Goal: Check status

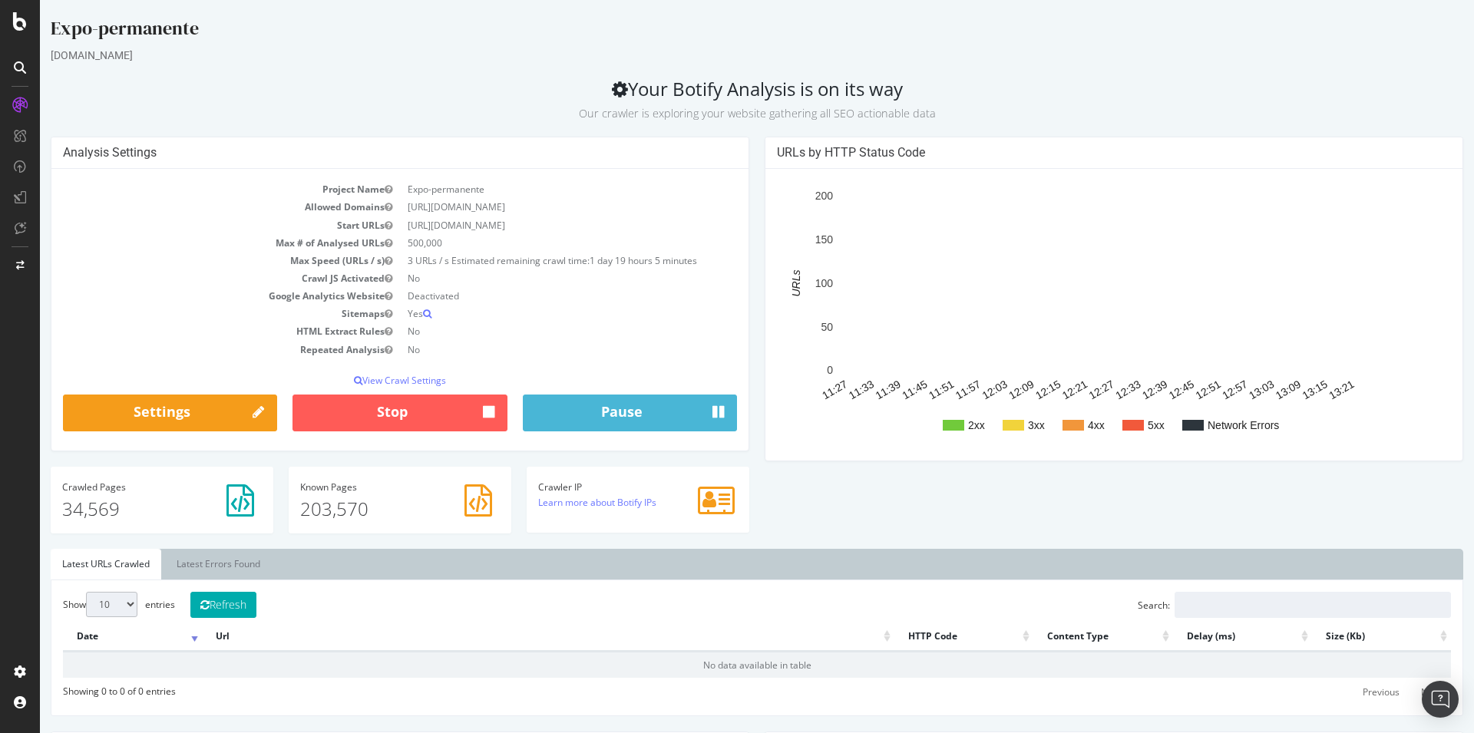
scroll to position [157, 0]
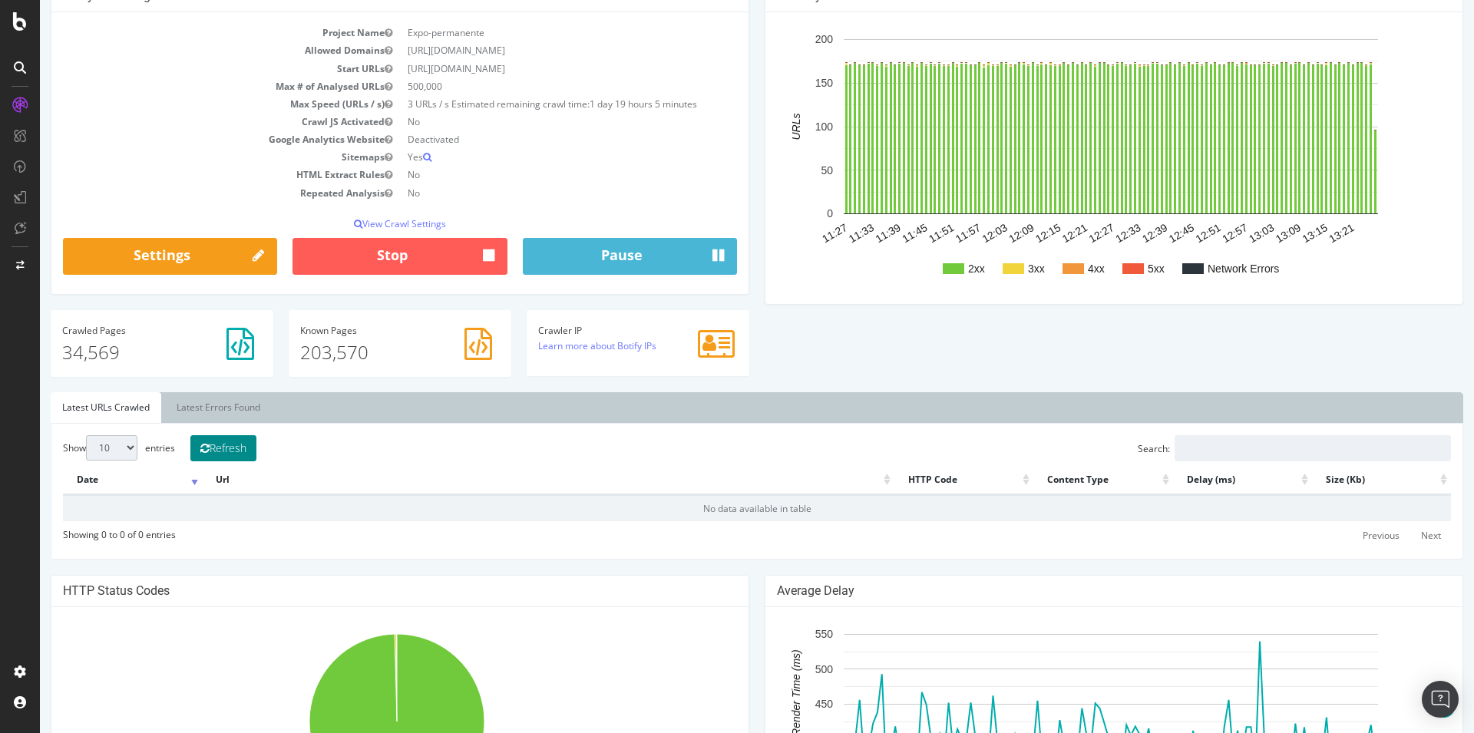
click at [210, 452] on icon at bounding box center [204, 448] width 9 height 11
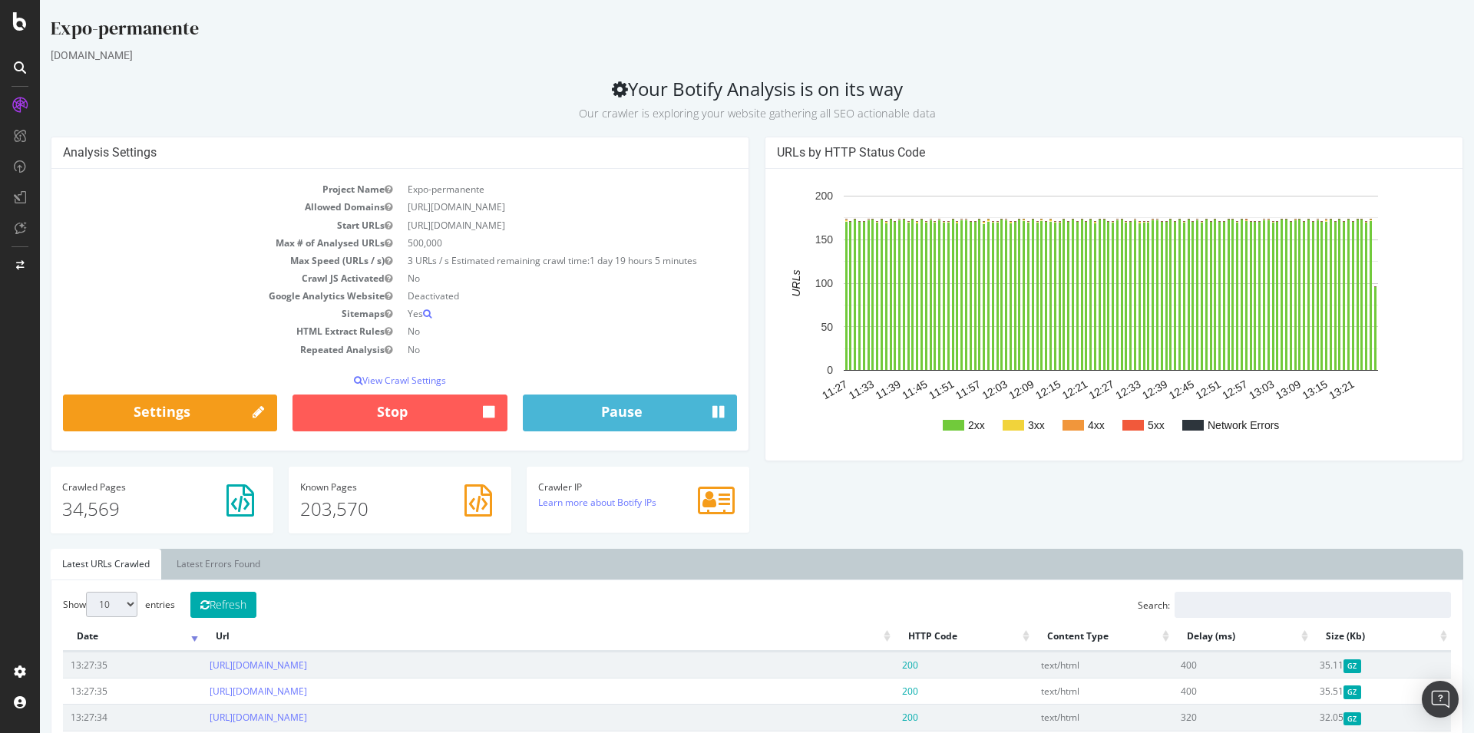
scroll to position [313, 0]
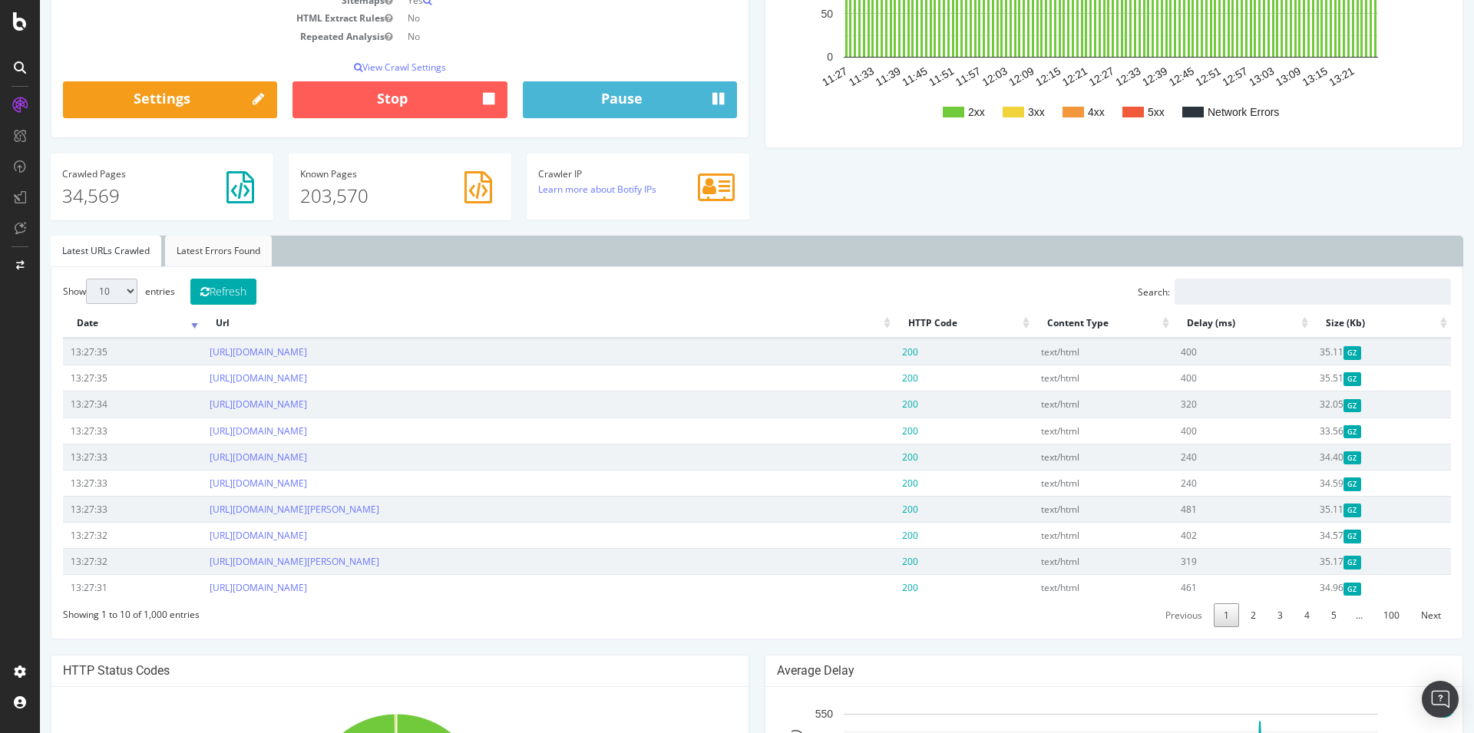
click at [199, 247] on link "Latest Errors Found" at bounding box center [218, 251] width 107 height 31
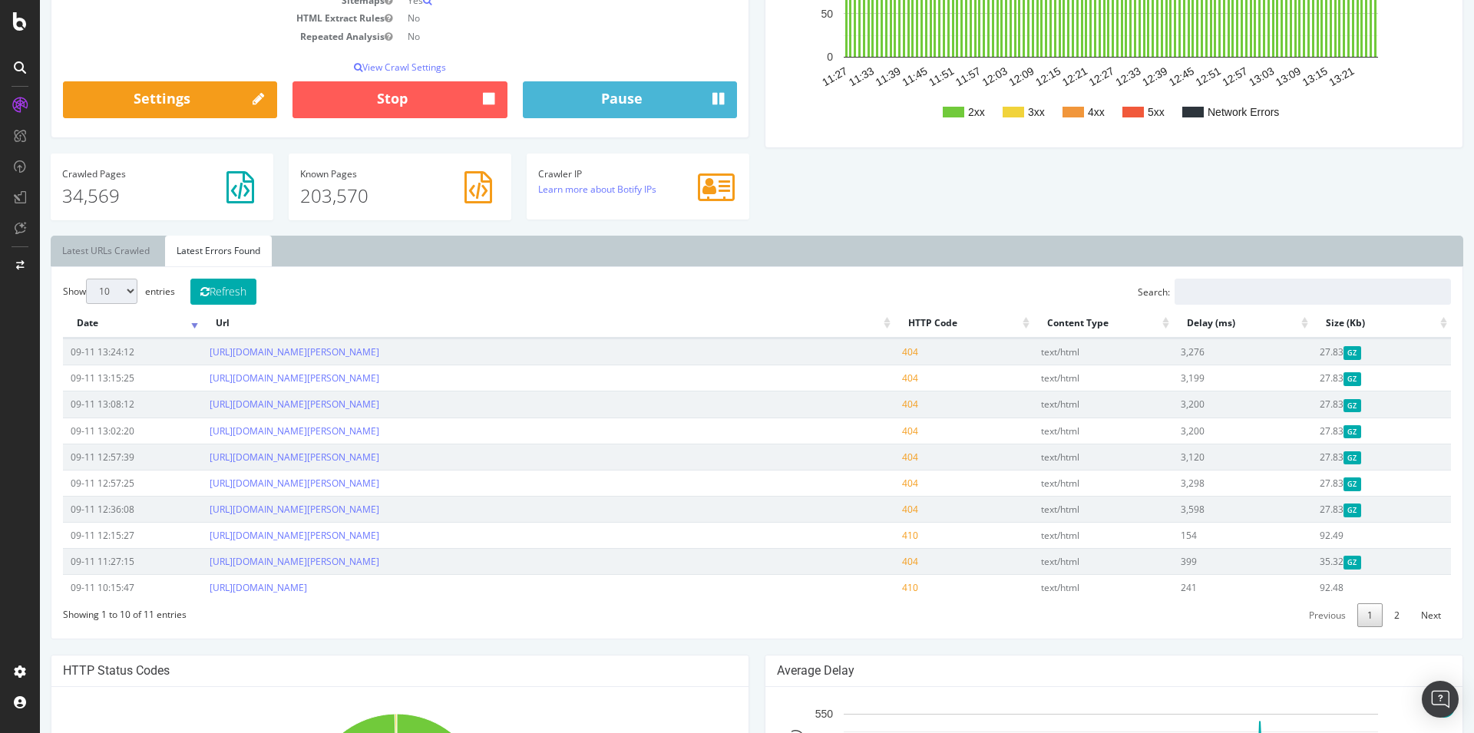
click at [86, 279] on select "10 25 50 100" at bounding box center [111, 291] width 51 height 25
select select "100"
click option "100" at bounding box center [40, 0] width 0 height 0
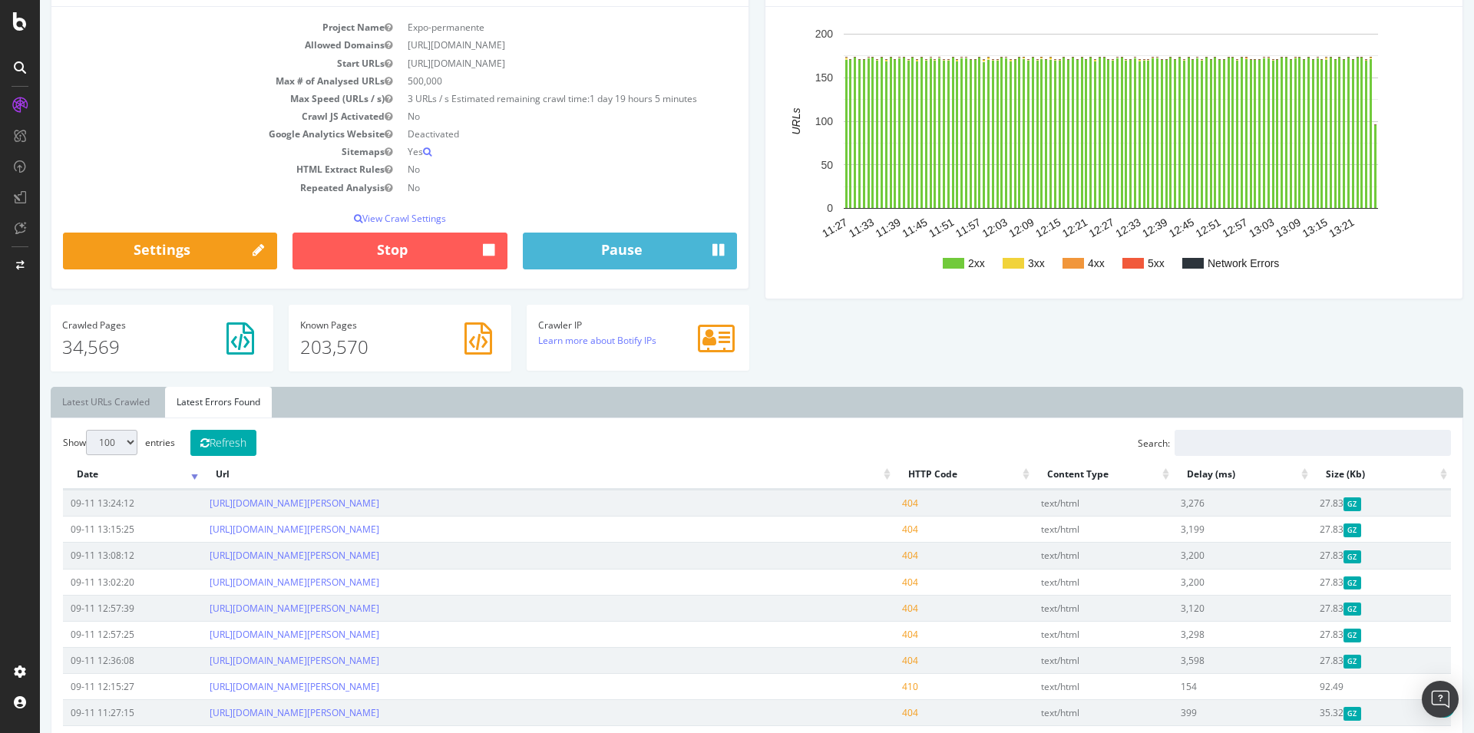
scroll to position [157, 0]
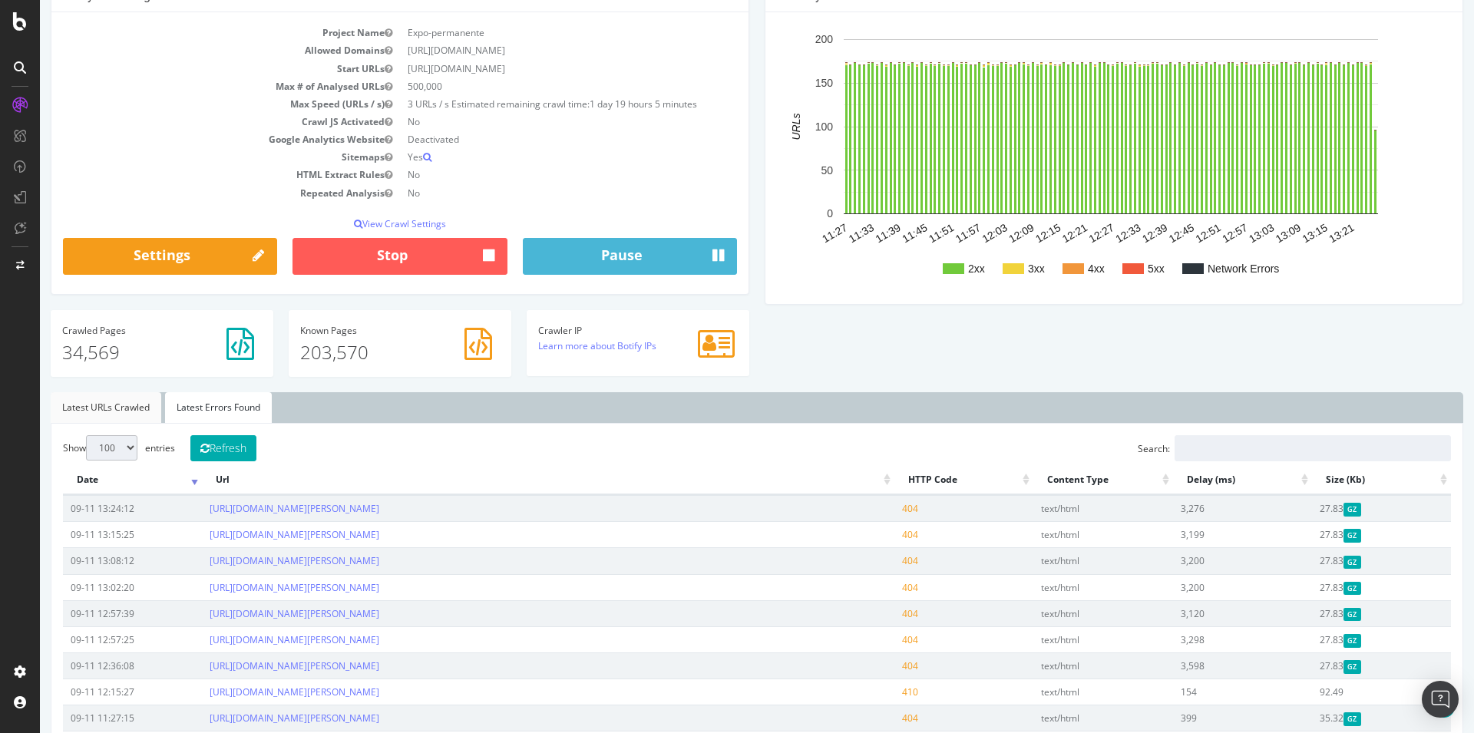
click at [121, 403] on link "Latest URLs Crawled" at bounding box center [106, 407] width 111 height 31
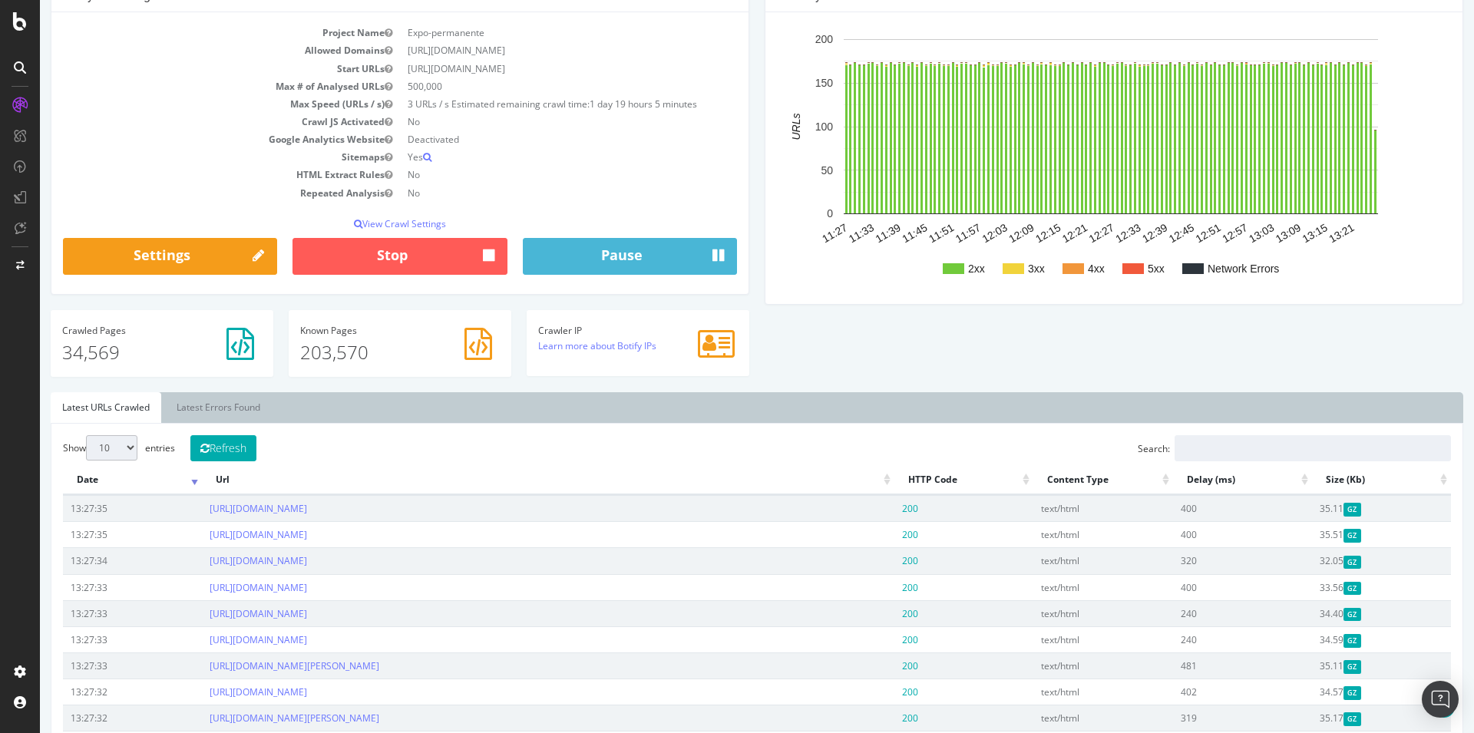
click at [86, 435] on select "10 25 50 100" at bounding box center [111, 447] width 51 height 25
select select "100"
click option "100" at bounding box center [40, 0] width 0 height 0
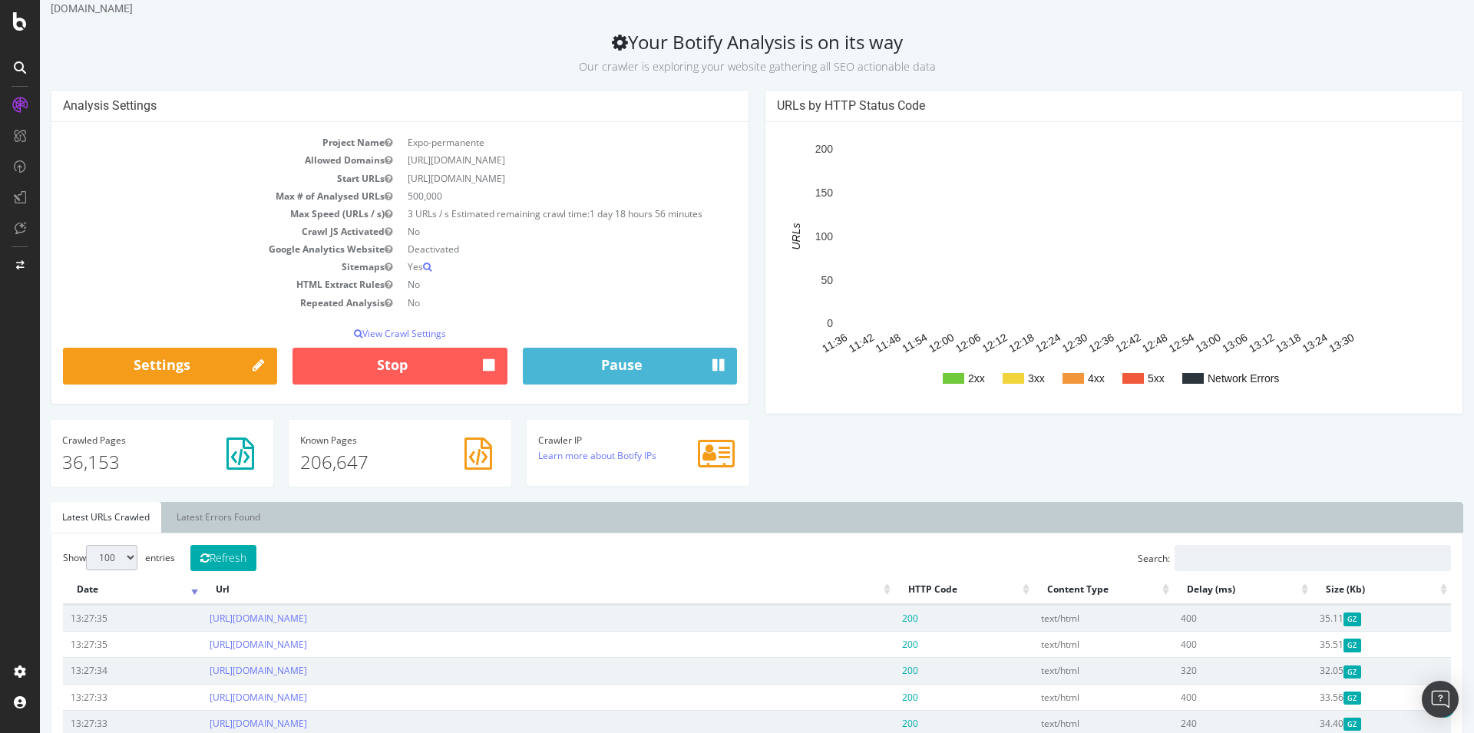
scroll to position [0, 0]
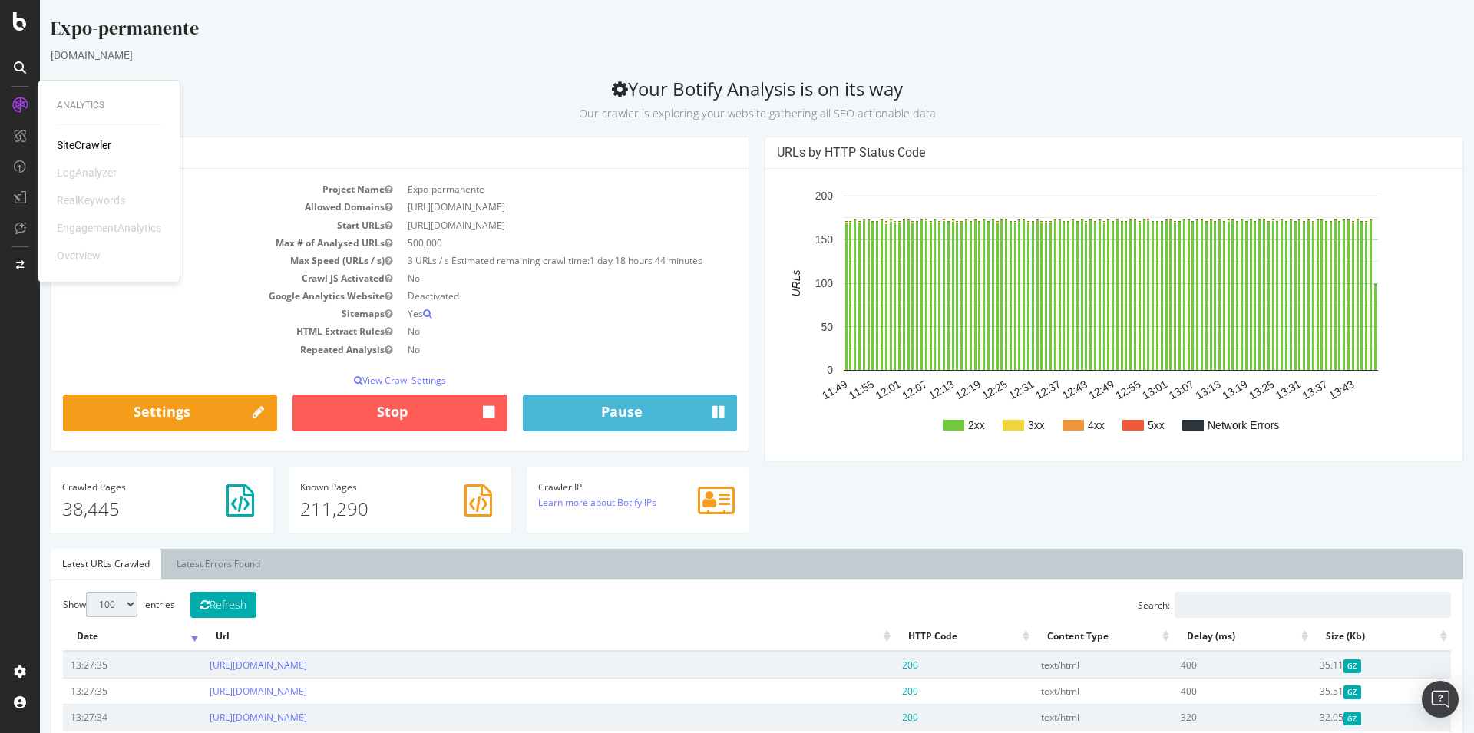
click at [467, 49] on div "[DOMAIN_NAME]" at bounding box center [757, 55] width 1413 height 15
click at [494, 58] on div "[DOMAIN_NAME]" at bounding box center [757, 55] width 1413 height 15
click at [1073, 511] on div "Analysis Settings Project Name Expo-permanente Allowed Domains [URL][DOMAIN_NAM…" at bounding box center [757, 343] width 1428 height 412
